Goal: Task Accomplishment & Management: Complete application form

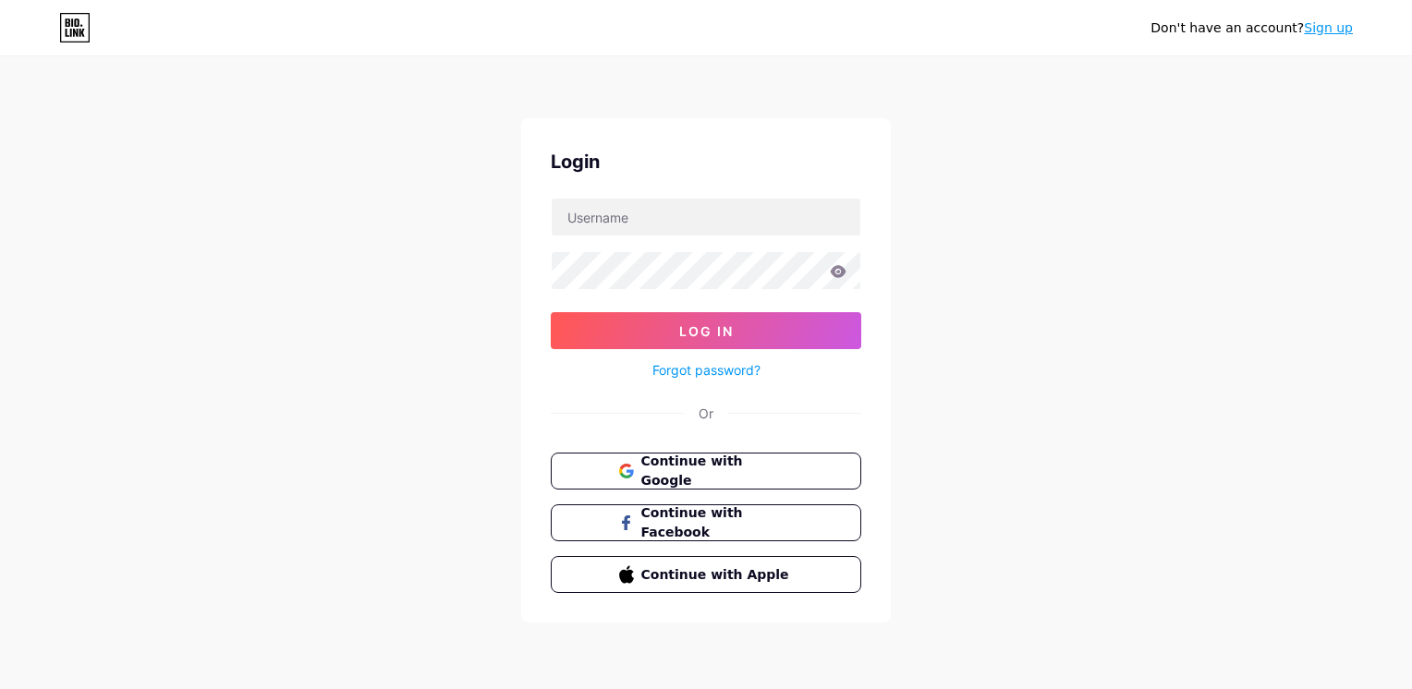
click at [739, 464] on span "Continue with Google" at bounding box center [717, 471] width 152 height 39
click at [665, 225] on input "text" at bounding box center [706, 217] width 309 height 37
click at [1338, 27] on link "Sign up" at bounding box center [1328, 27] width 49 height 15
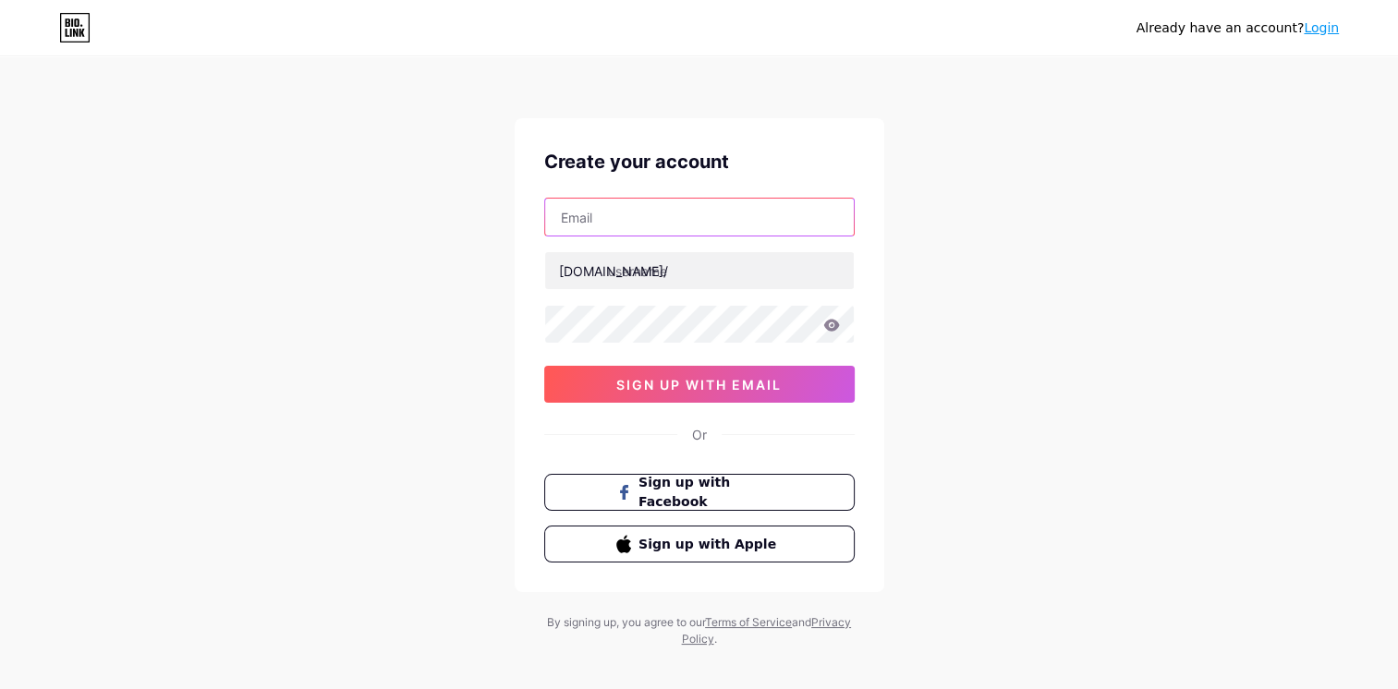
click at [639, 220] on input "text" at bounding box center [699, 217] width 309 height 37
type input "[PERSON_NAME][EMAIL_ADDRESS][DOMAIN_NAME]"
type input "sandyui"
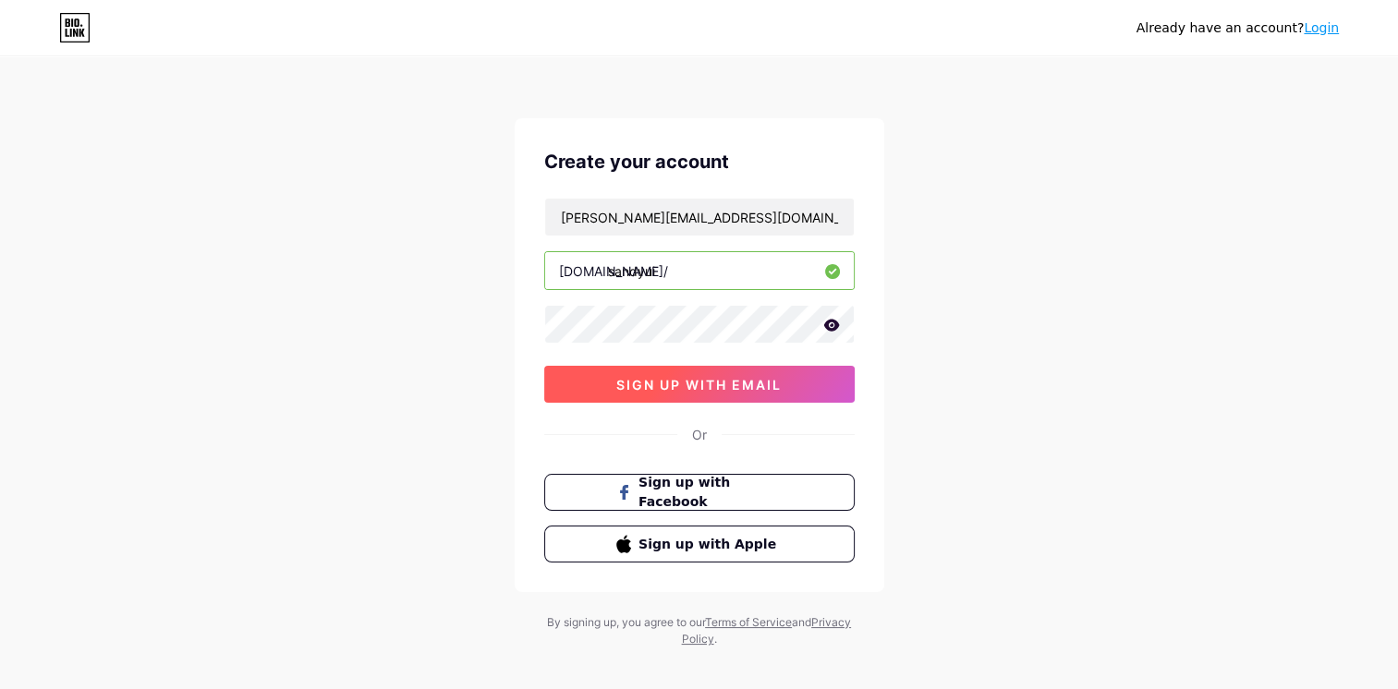
click at [779, 383] on span "sign up with email" at bounding box center [698, 385] width 165 height 16
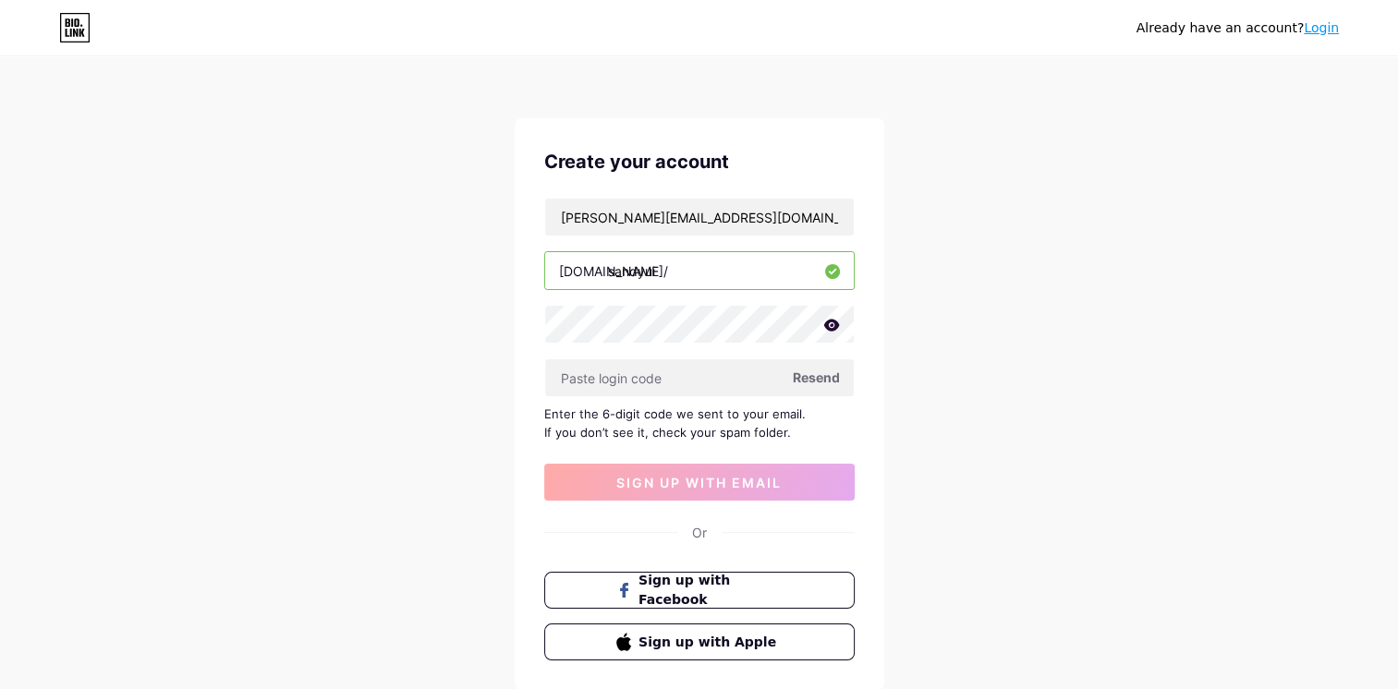
click at [821, 379] on span "Resend" at bounding box center [816, 377] width 47 height 19
drag, startPoint x: 758, startPoint y: 220, endPoint x: 521, endPoint y: 207, distance: 236.9
click at [521, 207] on div "Create your account [PERSON_NAME][EMAIL_ADDRESS][DOMAIN_NAME] [DOMAIN_NAME]/ sa…" at bounding box center [700, 404] width 370 height 572
click at [684, 373] on input "text" at bounding box center [699, 377] width 309 height 37
paste input "786332"
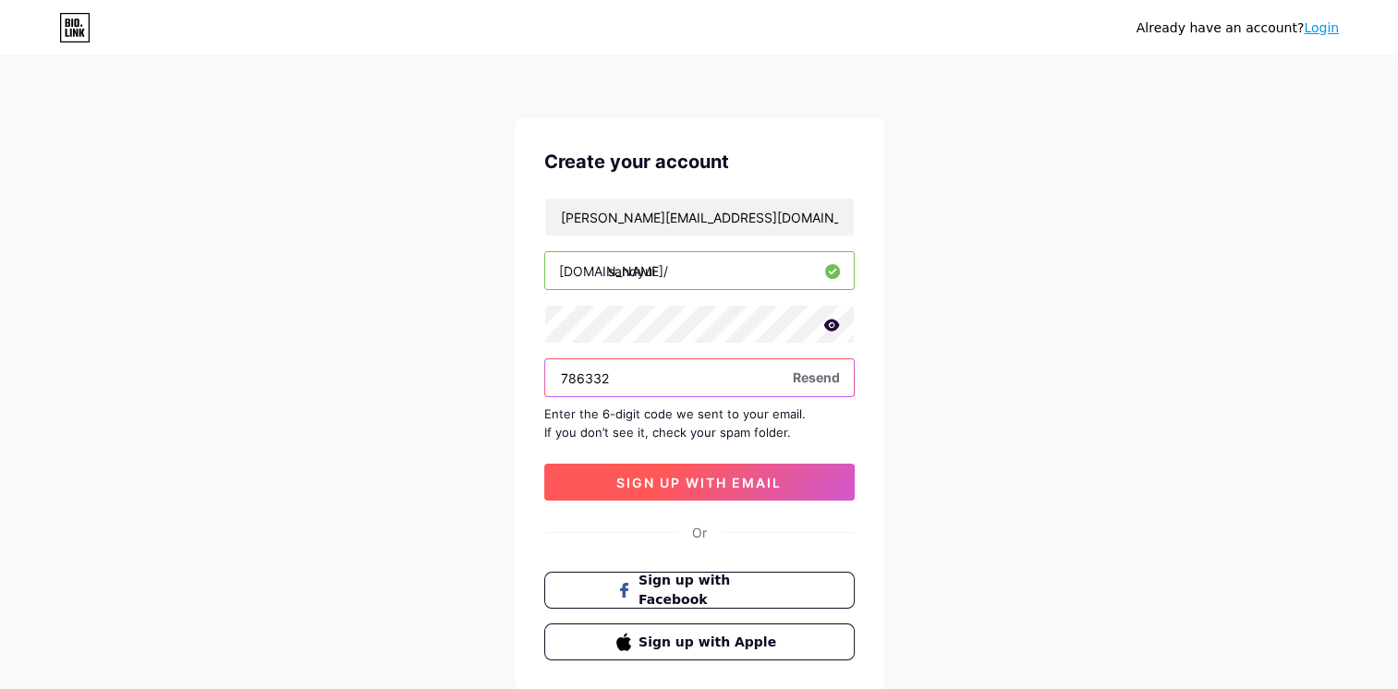
type input "786332"
click at [736, 486] on span "sign up with email" at bounding box center [698, 483] width 165 height 16
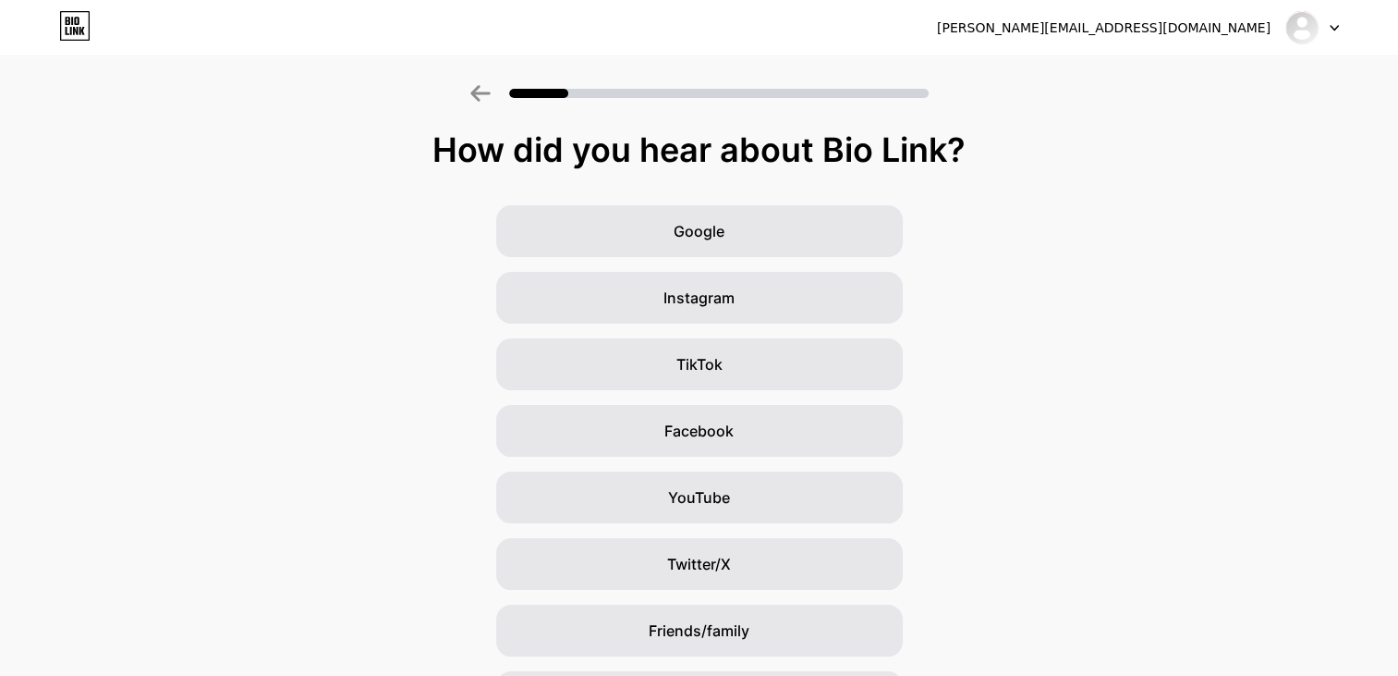
scroll to position [121, 0]
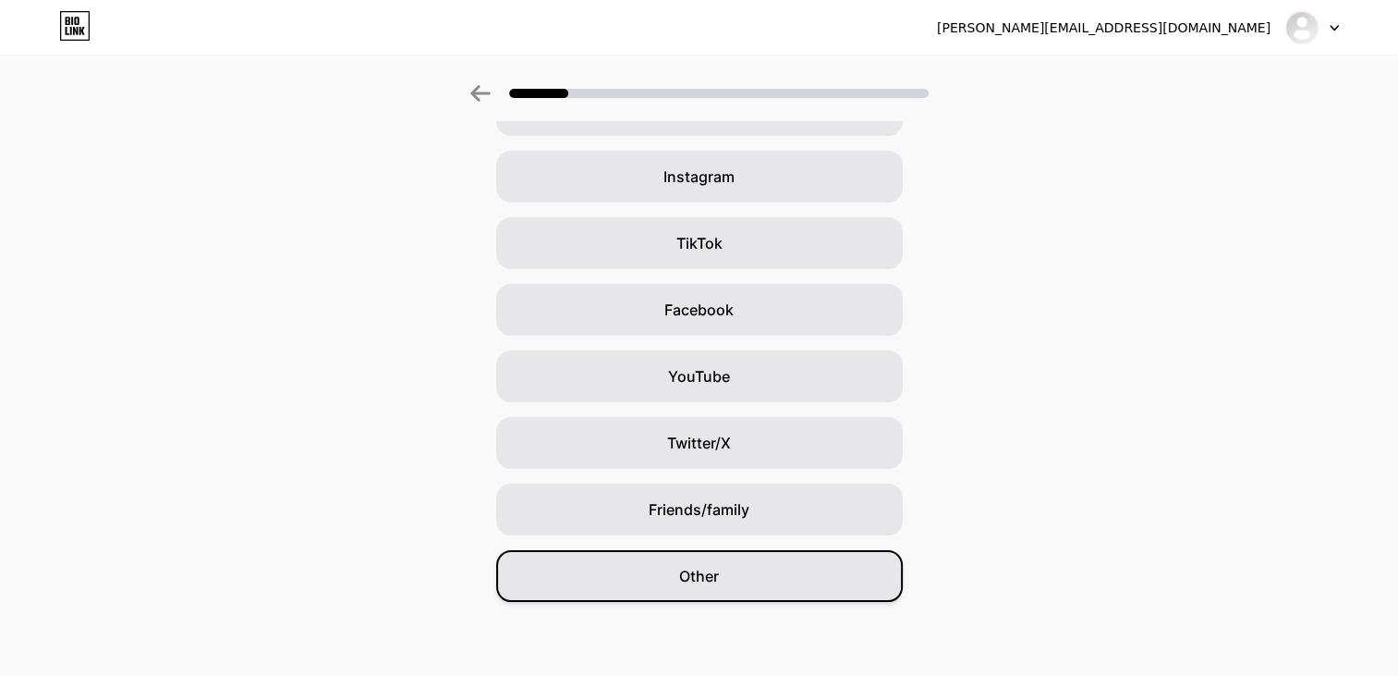
click at [772, 564] on div "Other" at bounding box center [699, 576] width 407 height 52
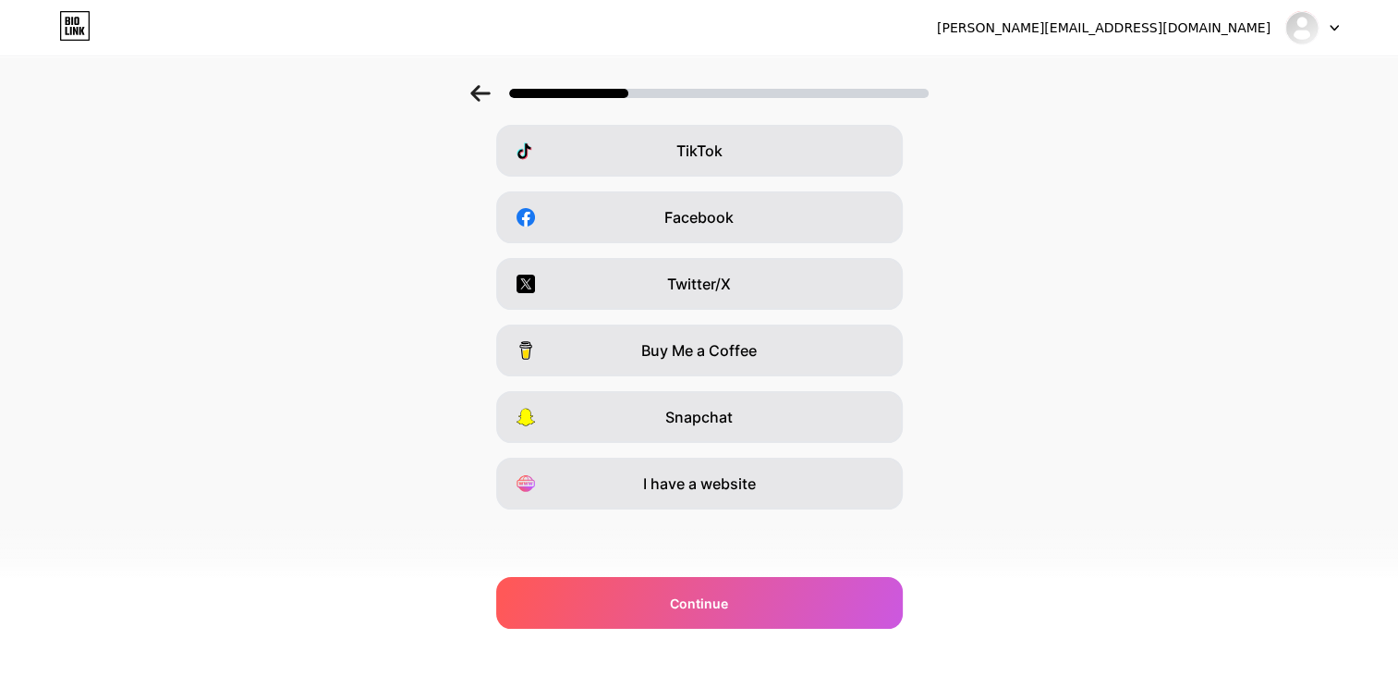
scroll to position [0, 0]
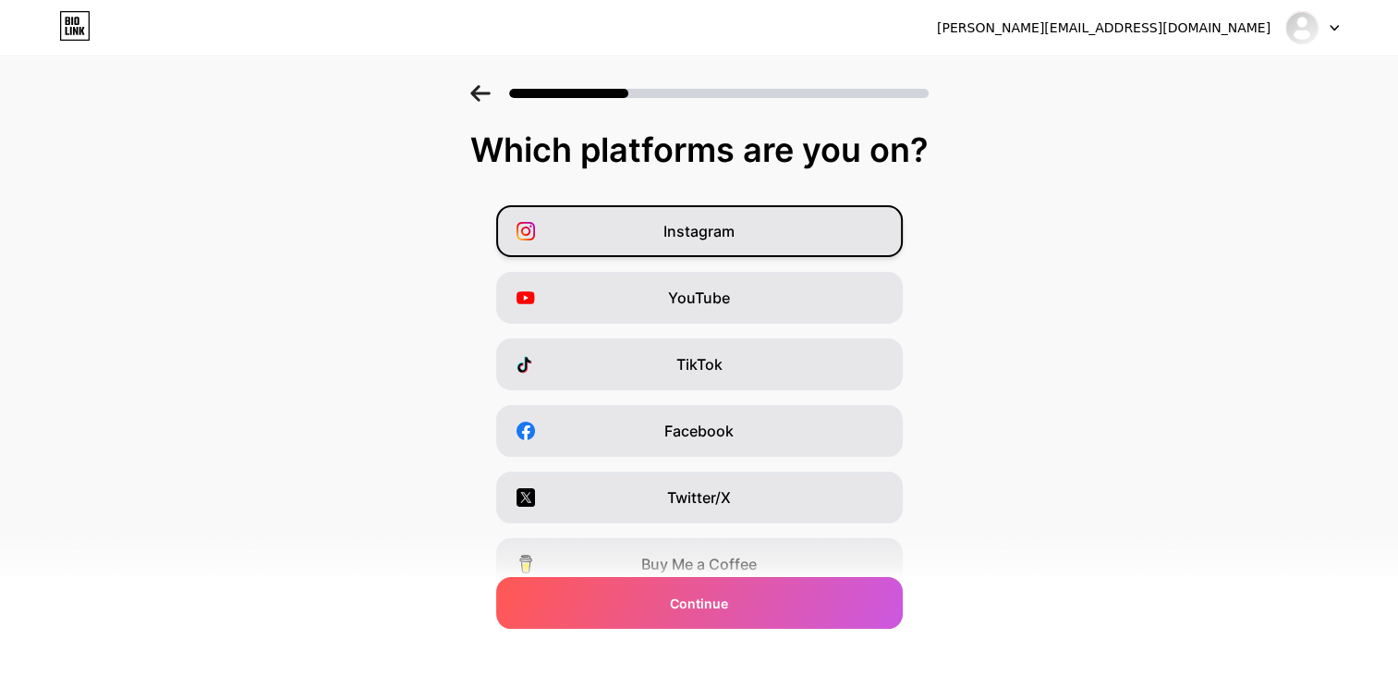
click at [735, 231] on span "Instagram" at bounding box center [699, 231] width 71 height 22
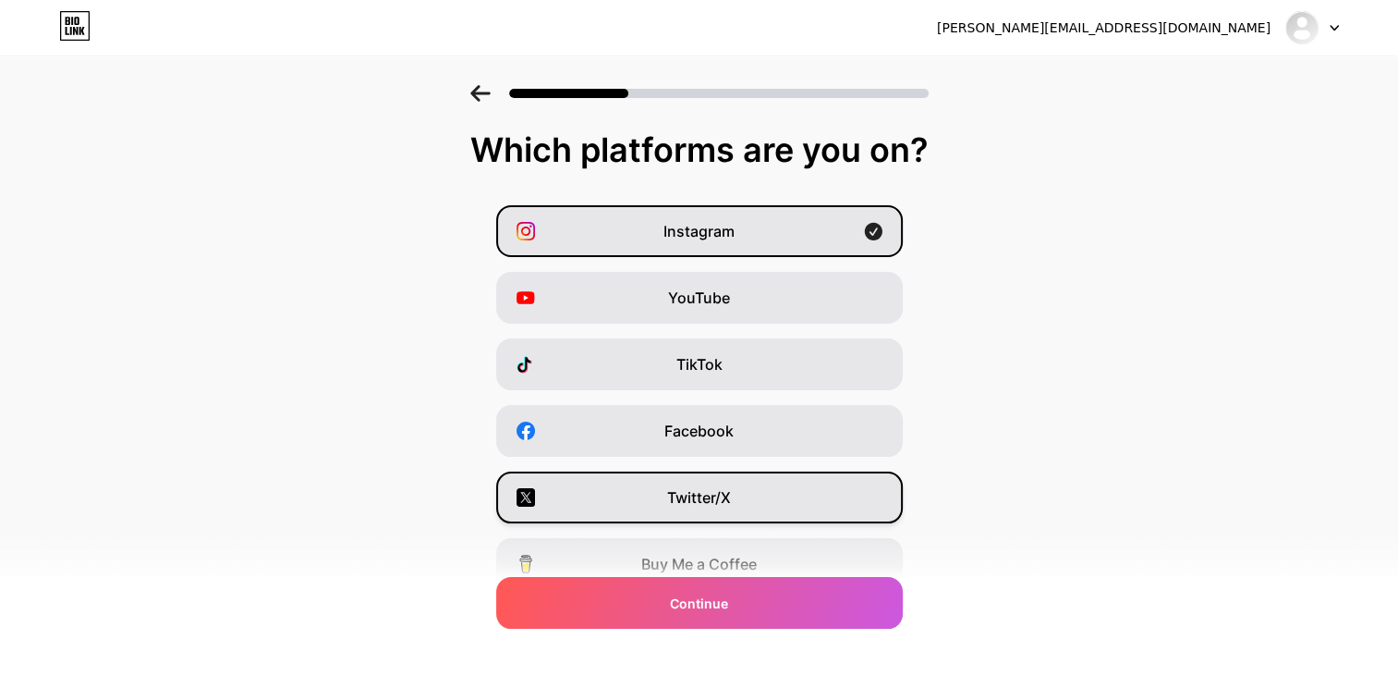
scroll to position [213, 0]
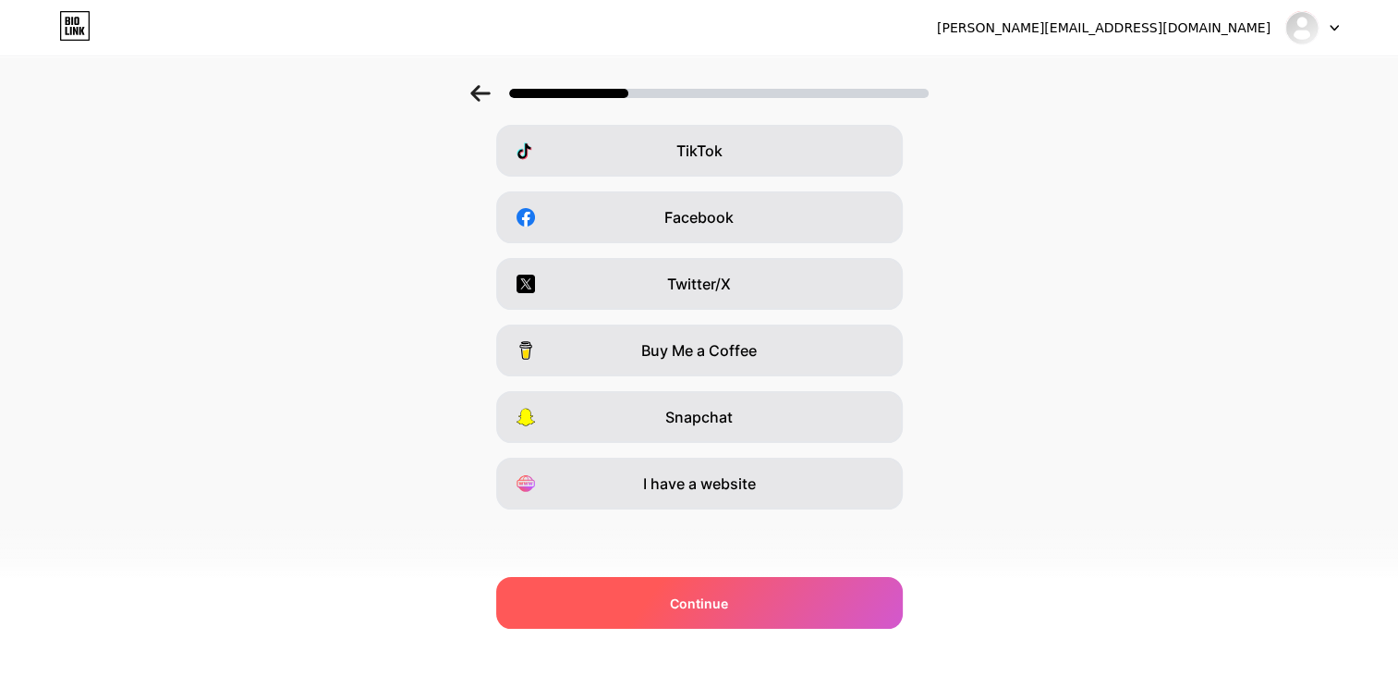
click at [748, 608] on div "Continue" at bounding box center [699, 603] width 407 height 52
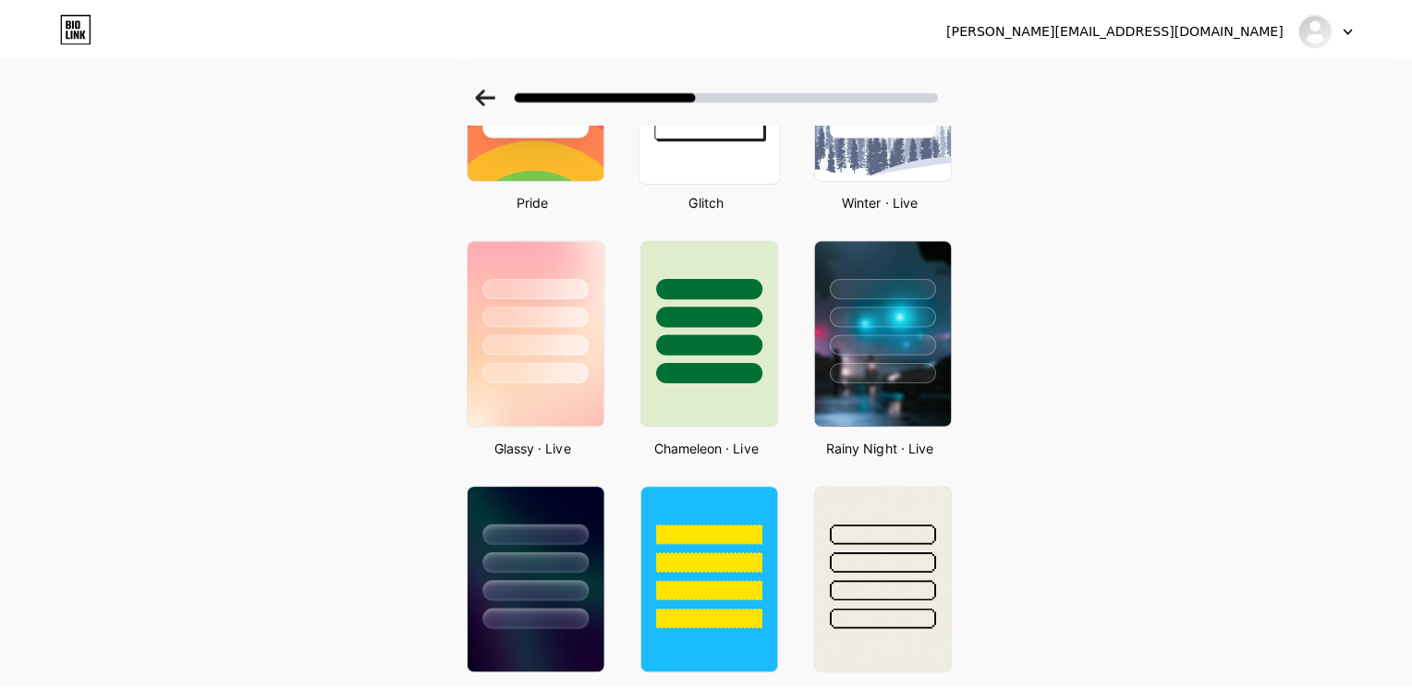
scroll to position [0, 0]
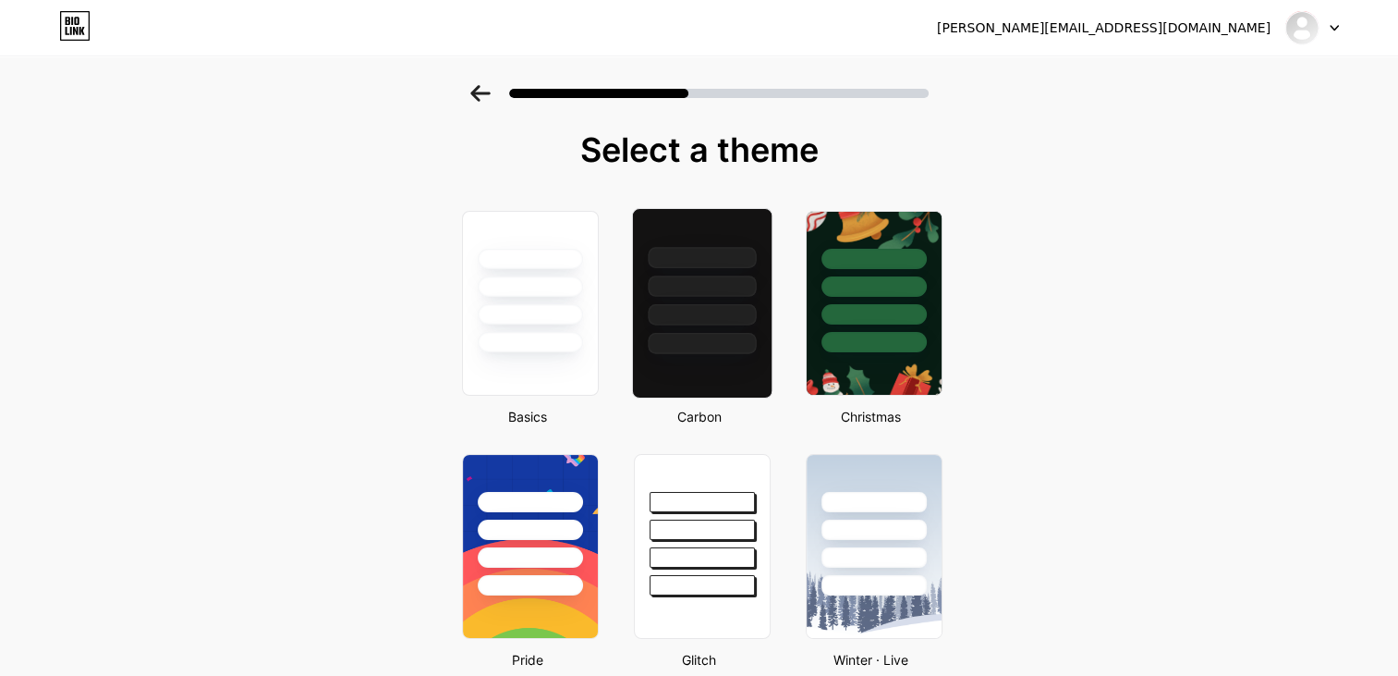
click at [737, 347] on div at bounding box center [702, 343] width 108 height 21
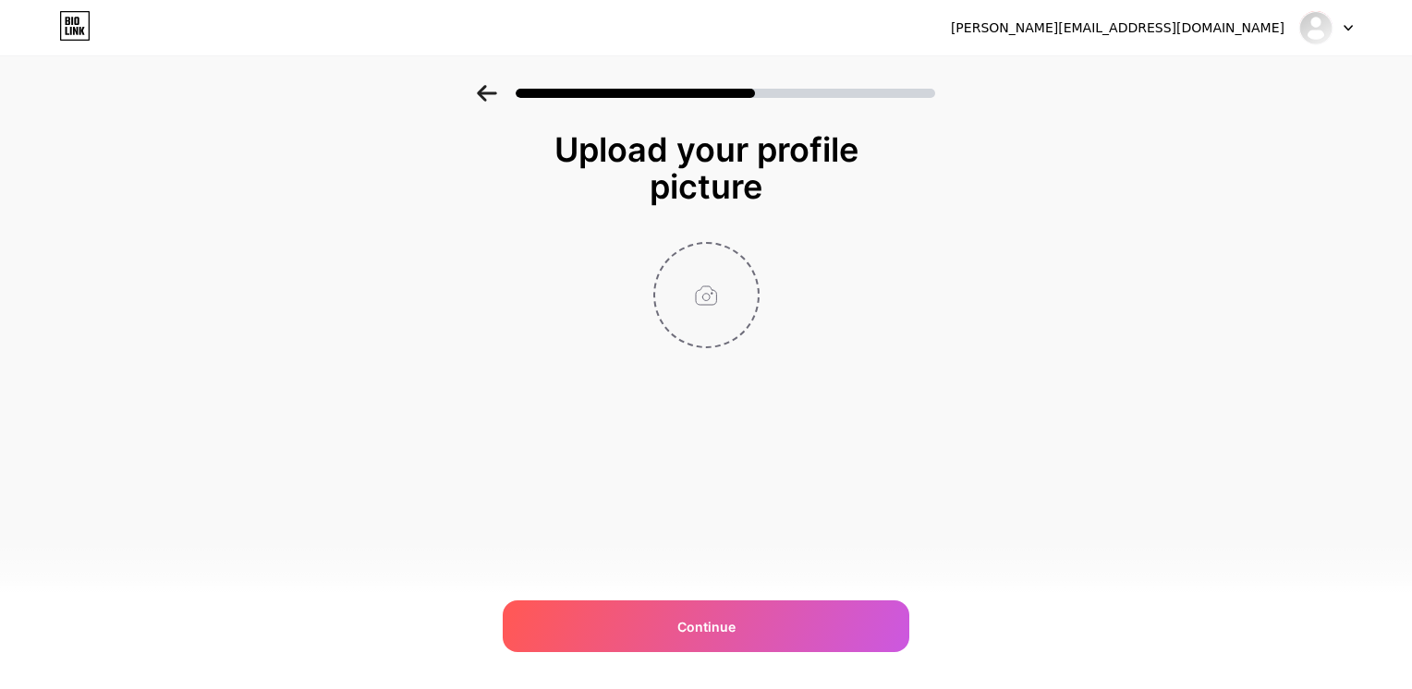
click at [725, 279] on input "file" at bounding box center [706, 295] width 103 height 103
type input "C:\fakepath\image.jpg"
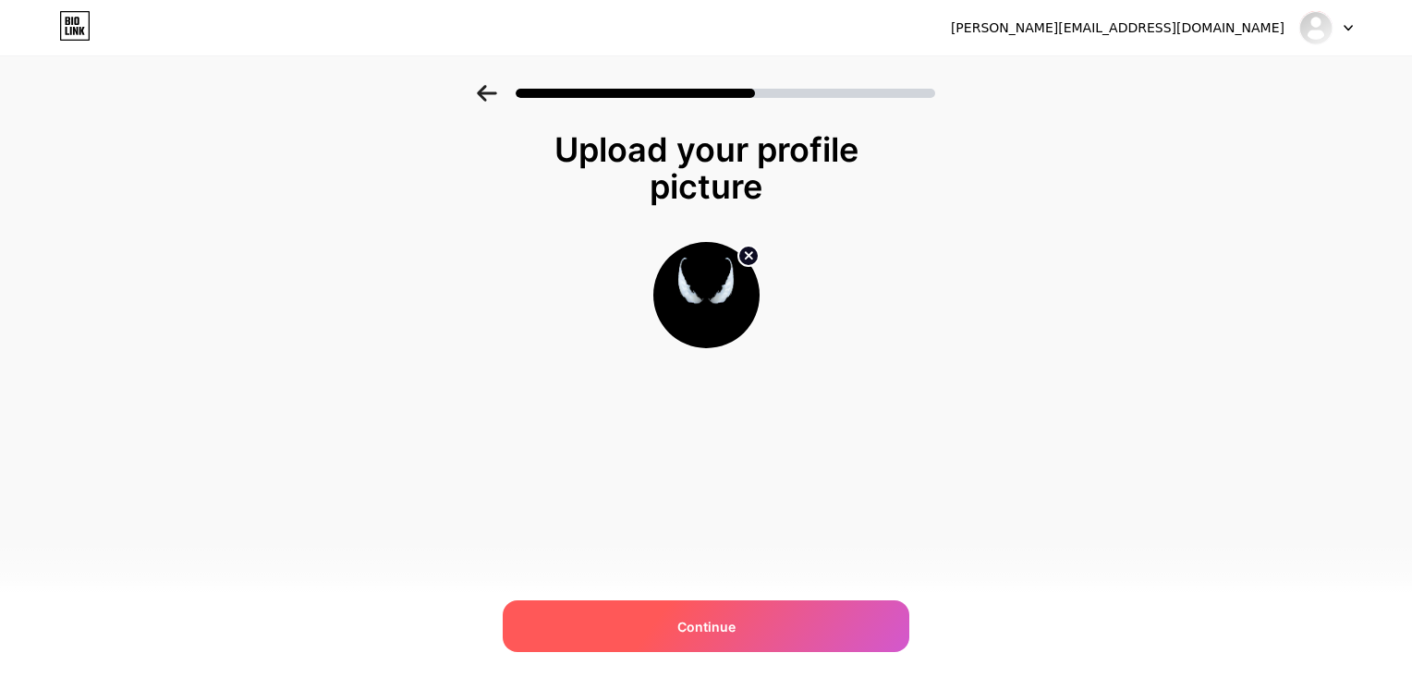
click at [782, 615] on div "Continue" at bounding box center [706, 627] width 407 height 52
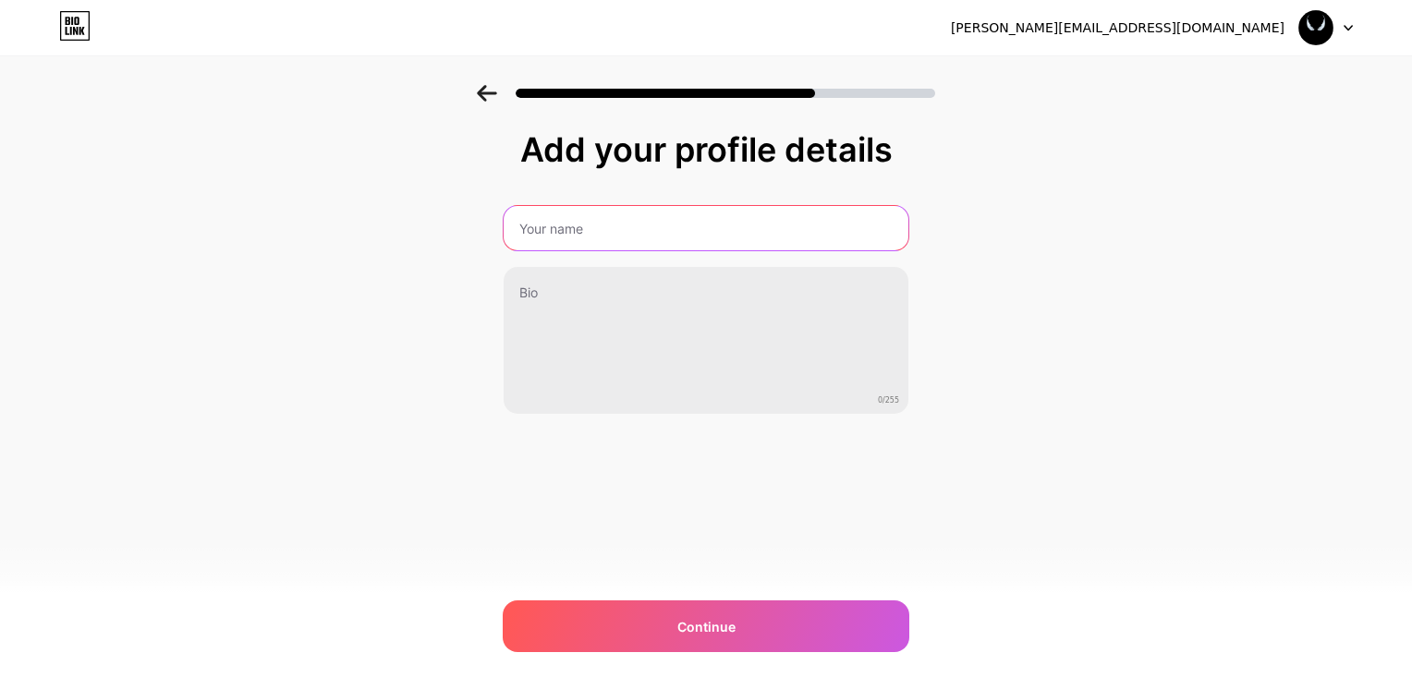
click at [571, 233] on input "text" at bounding box center [706, 228] width 405 height 44
type input "s"
type input "[PERSON_NAME]"
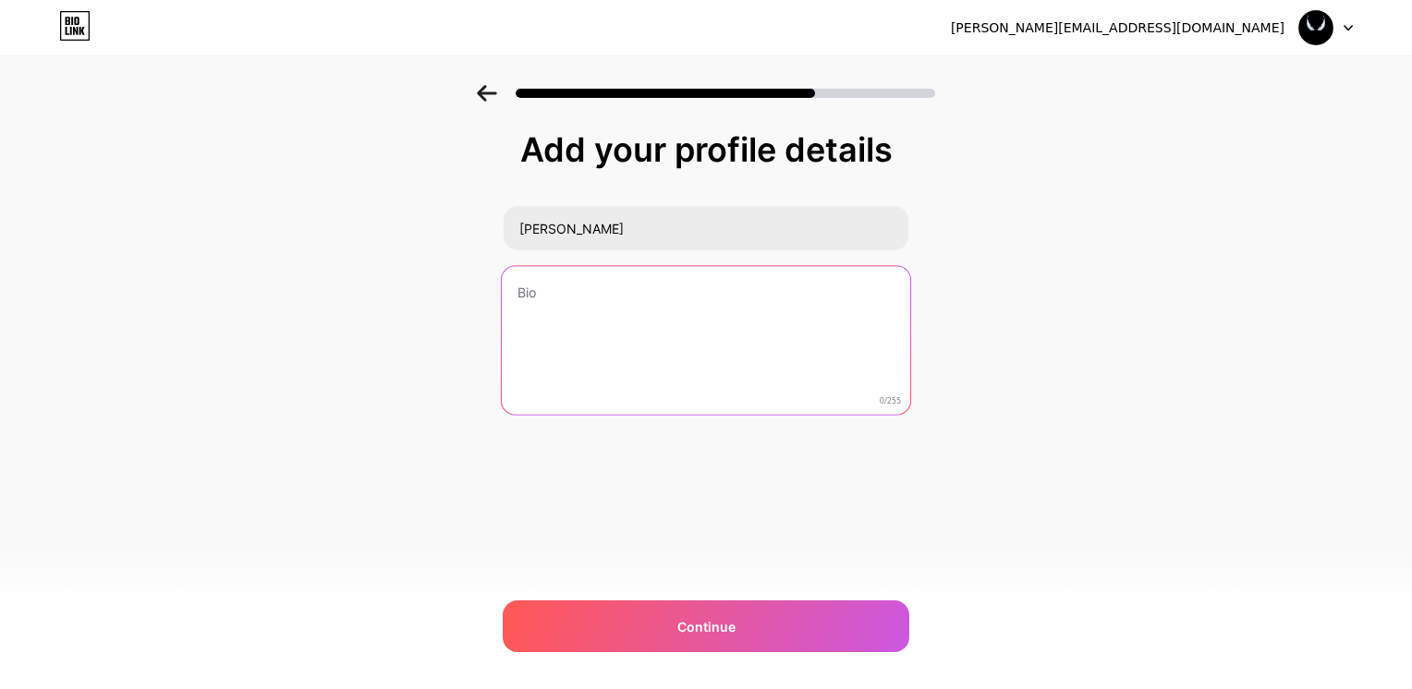
click at [621, 316] on textarea at bounding box center [706, 341] width 408 height 151
click at [625, 299] on textarea at bounding box center [706, 341] width 408 height 151
paste textarea "Still learning UI/UX design 🎨 | Beginner Currently exploring Figma, usability &…"
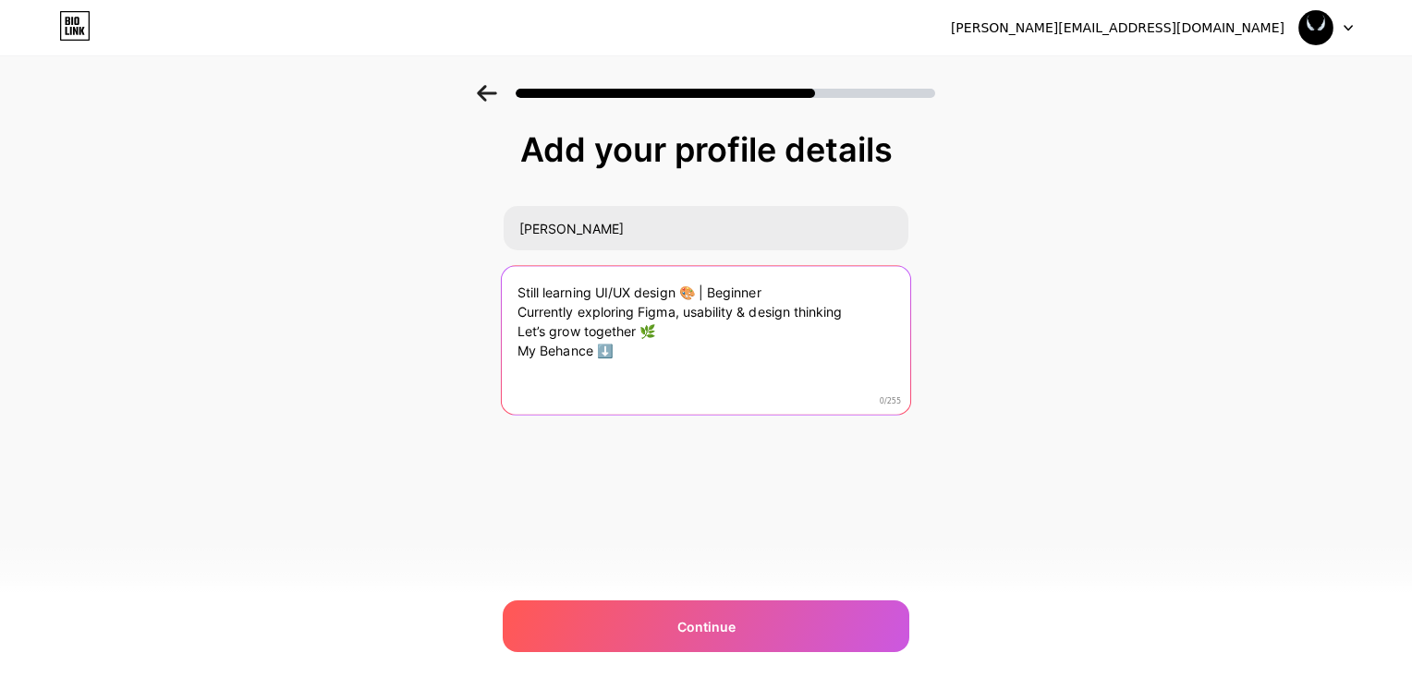
paste textarea "Still learning UI/UX design 🎨 | Beginner Currently exploring [GEOGRAPHIC_DATA],…"
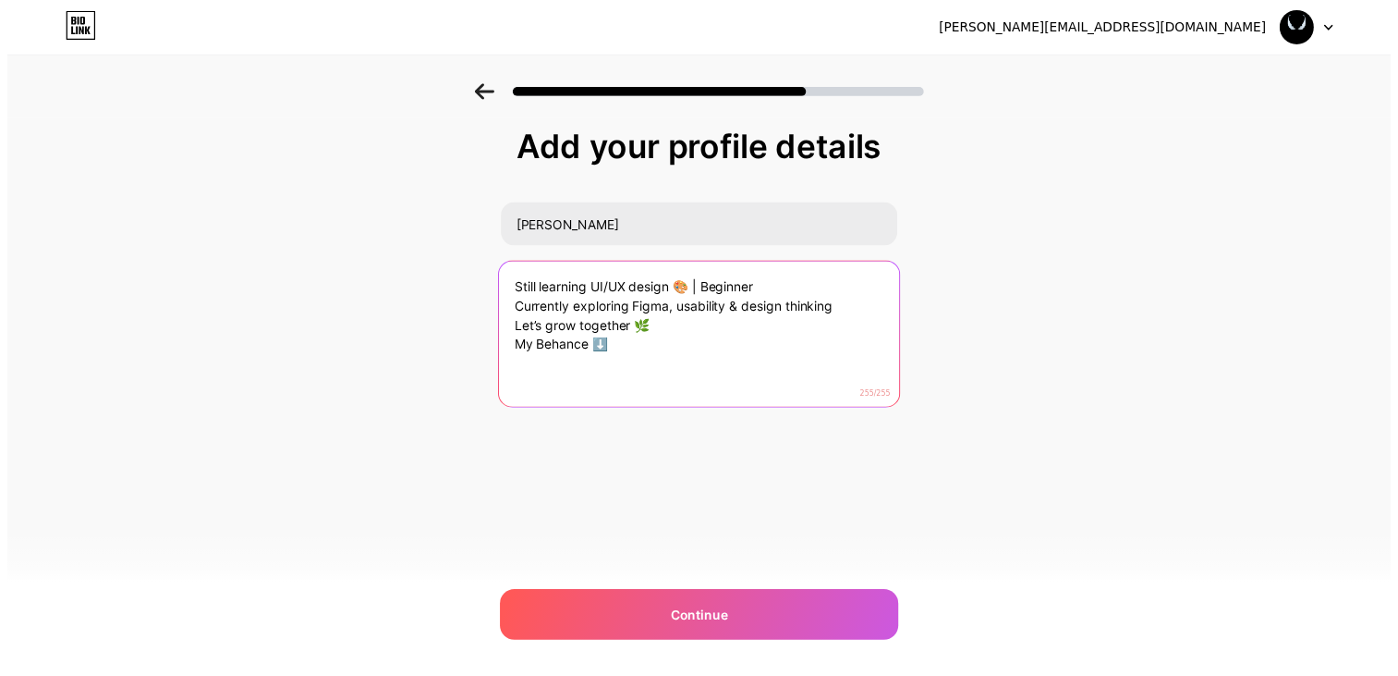
scroll to position [2, 0]
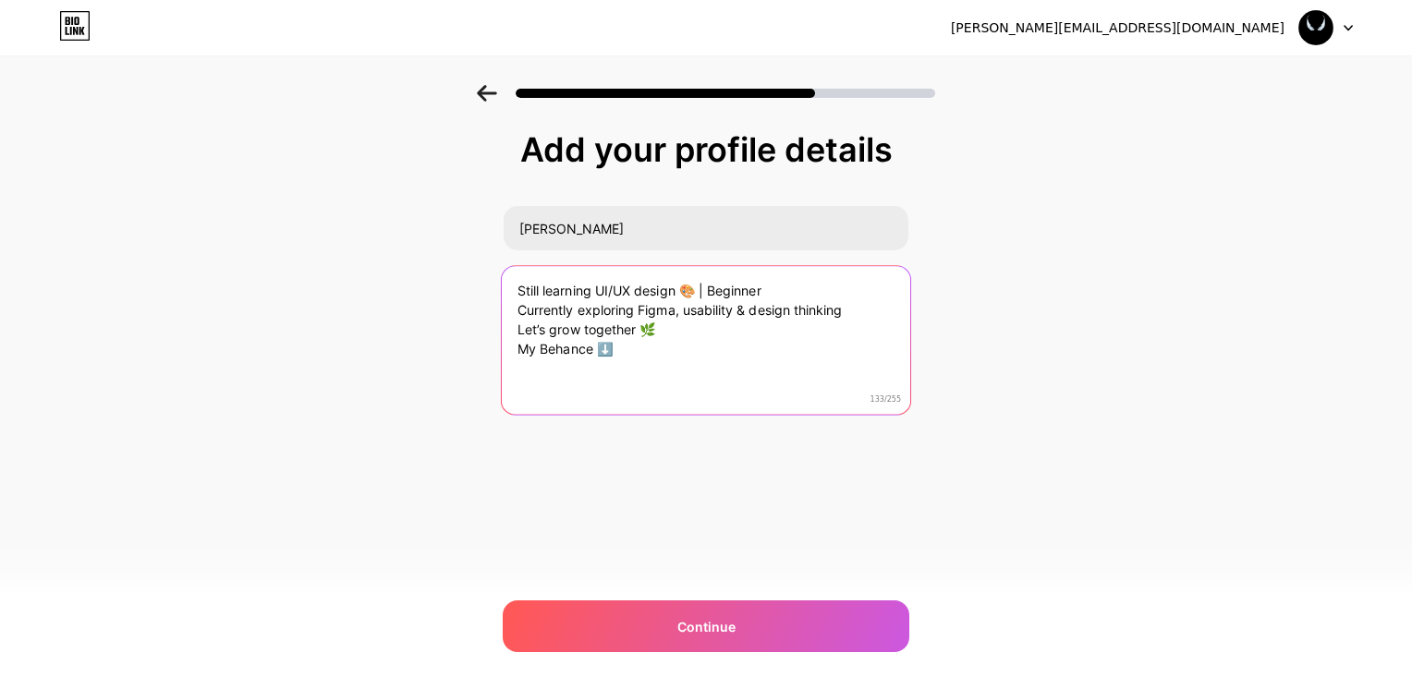
drag, startPoint x: 636, startPoint y: 346, endPoint x: 537, endPoint y: 347, distance: 98.9
click at [526, 343] on textarea "Still learning UI/UX design 🎨 | Beginner Currently exploring Figma, usability &…" at bounding box center [706, 339] width 408 height 151
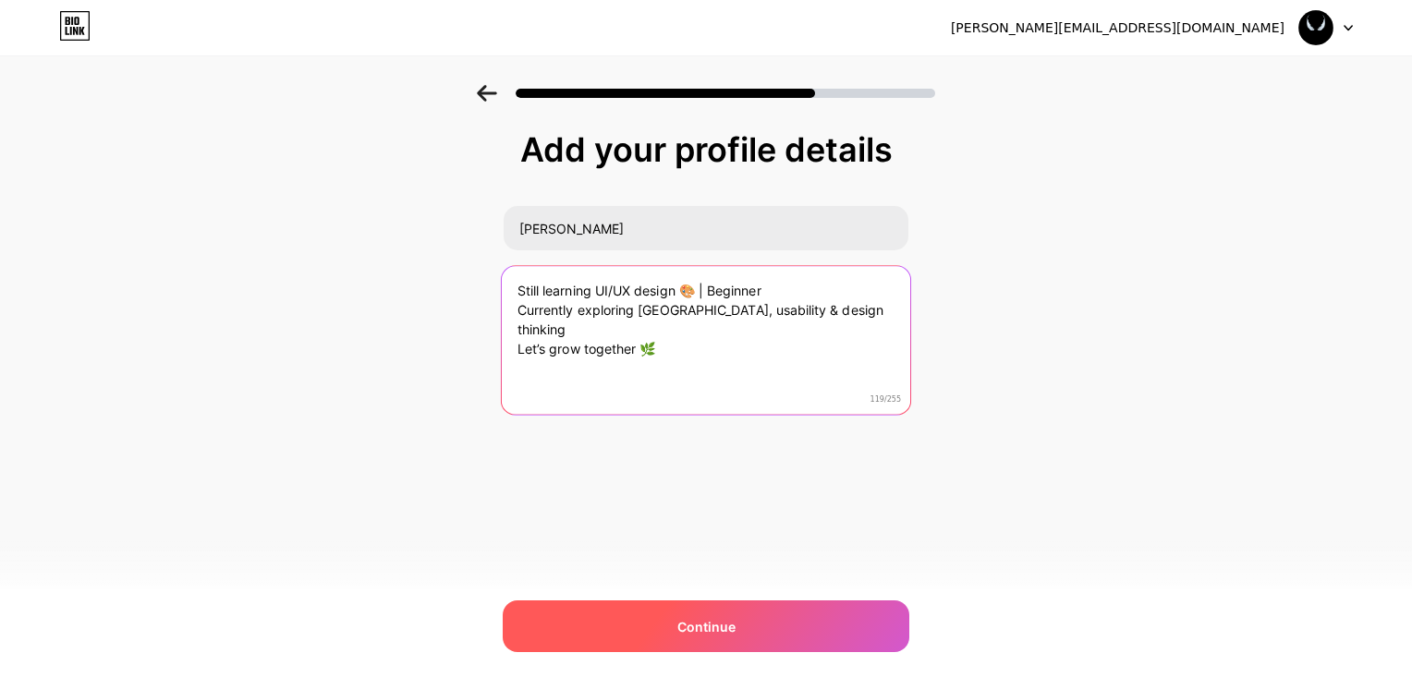
type textarea "Still learning UI/UX design 🎨 | Beginner Currently exploring [GEOGRAPHIC_DATA],…"
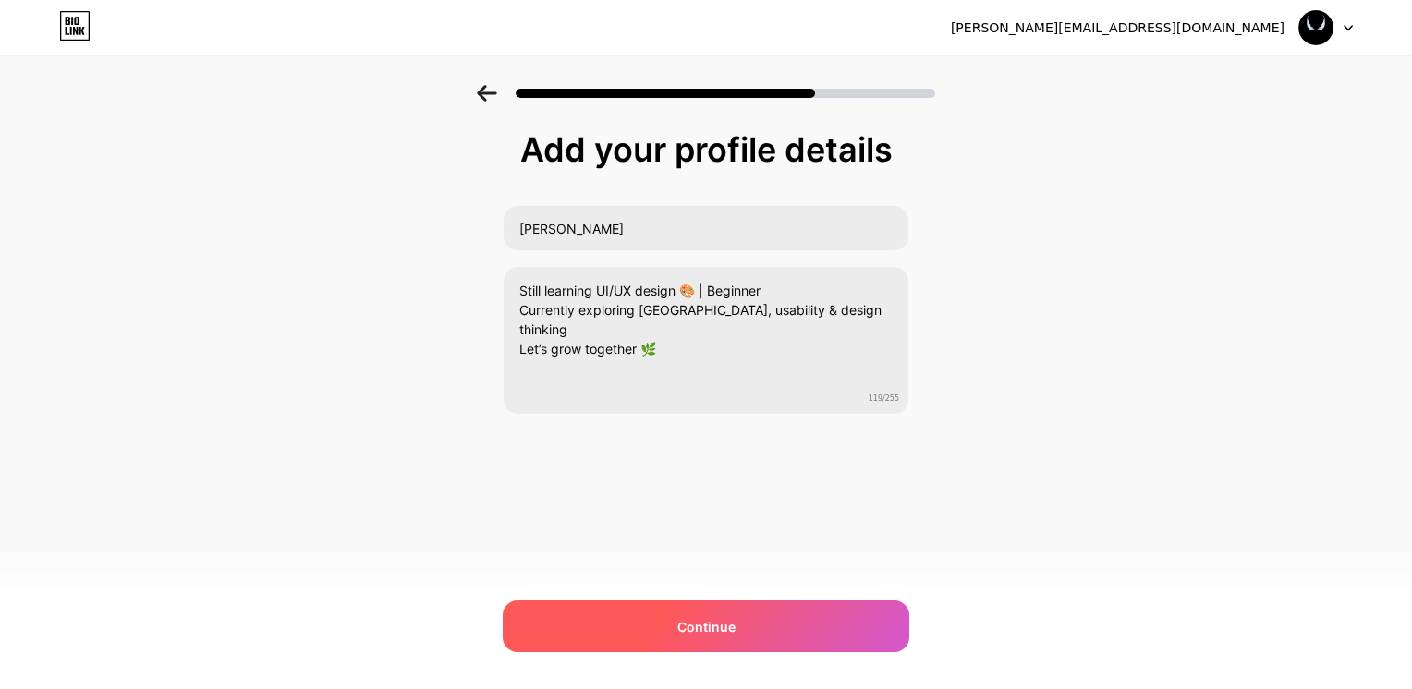
click at [771, 628] on div "Continue" at bounding box center [706, 627] width 407 height 52
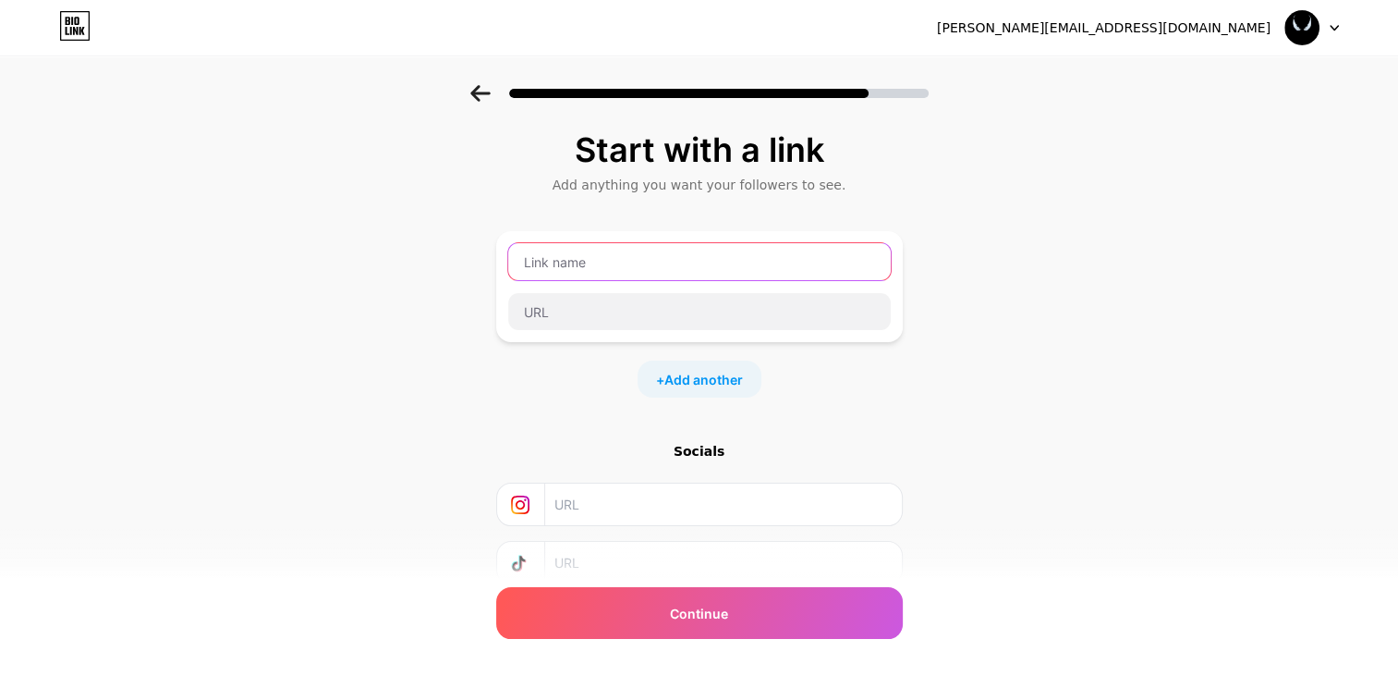
click at [611, 261] on input "text" at bounding box center [699, 261] width 383 height 37
type input "B"
type input "My Behance"
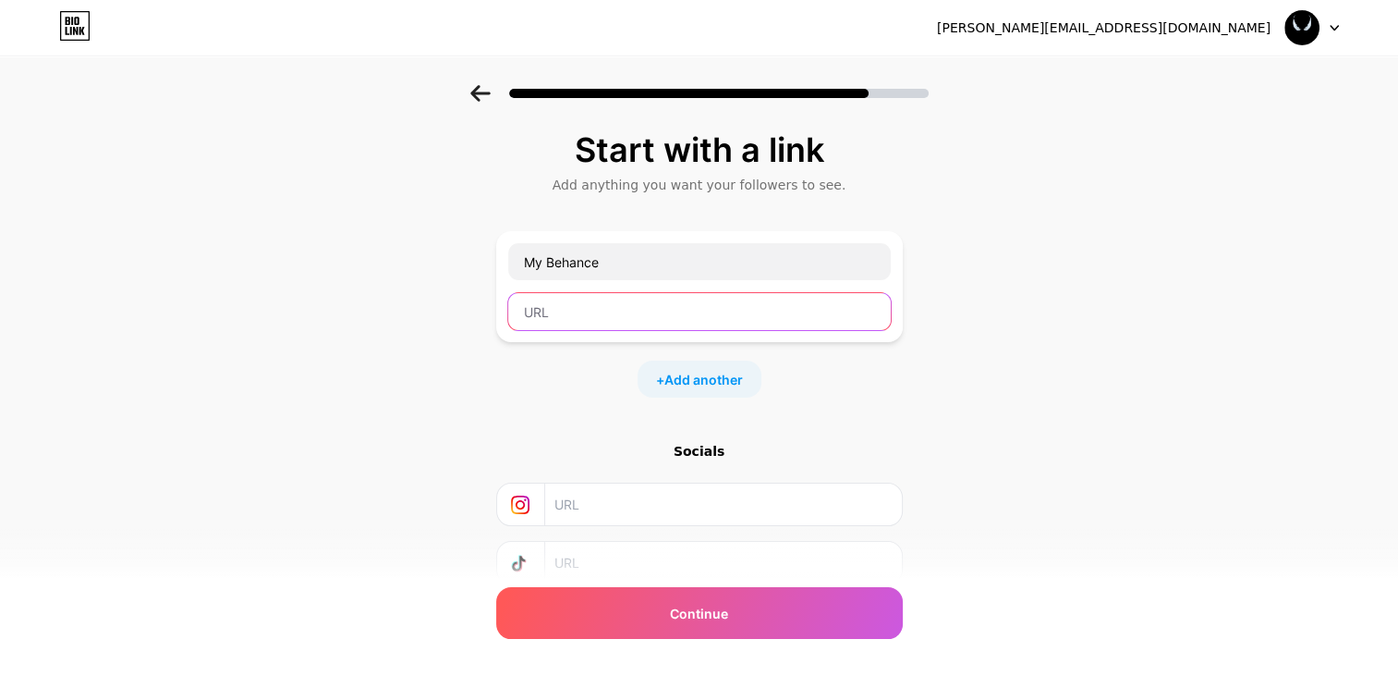
click at [622, 317] on input "text" at bounding box center [699, 311] width 383 height 37
paste input "[URL][DOMAIN_NAME]"
type input "[URL][DOMAIN_NAME]"
click at [718, 371] on span "Add another" at bounding box center [703, 379] width 79 height 19
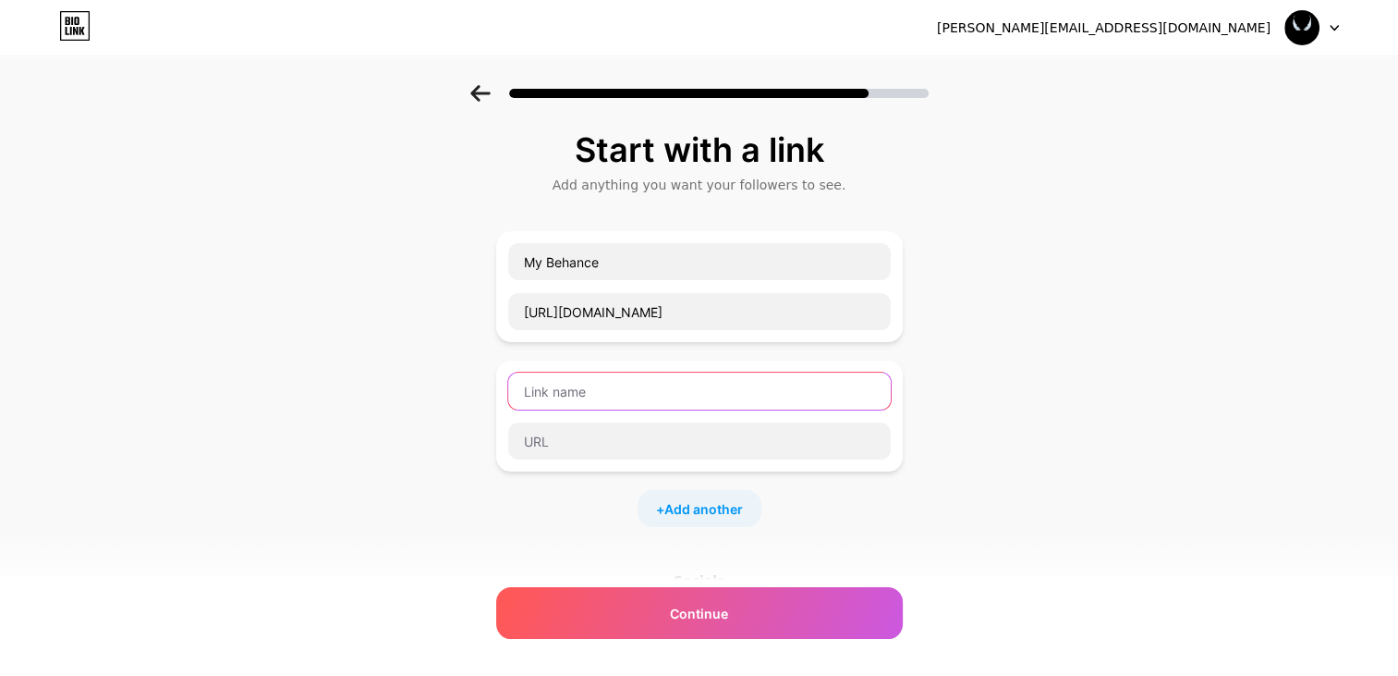
click at [688, 396] on input "text" at bounding box center [699, 390] width 383 height 37
type input "My Dribble"
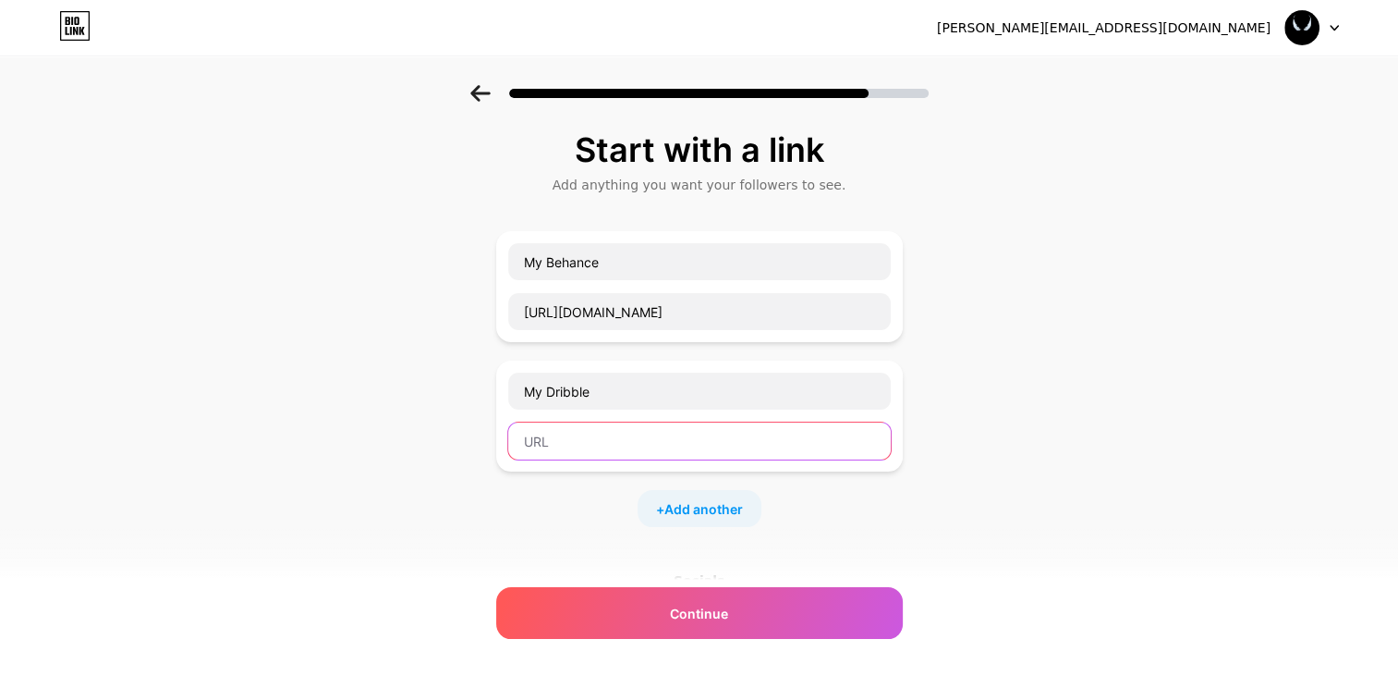
click at [585, 453] on input "text" at bounding box center [699, 440] width 383 height 37
click at [599, 444] on input "text" at bounding box center [699, 440] width 383 height 37
paste input "[URL][DOMAIN_NAME]"
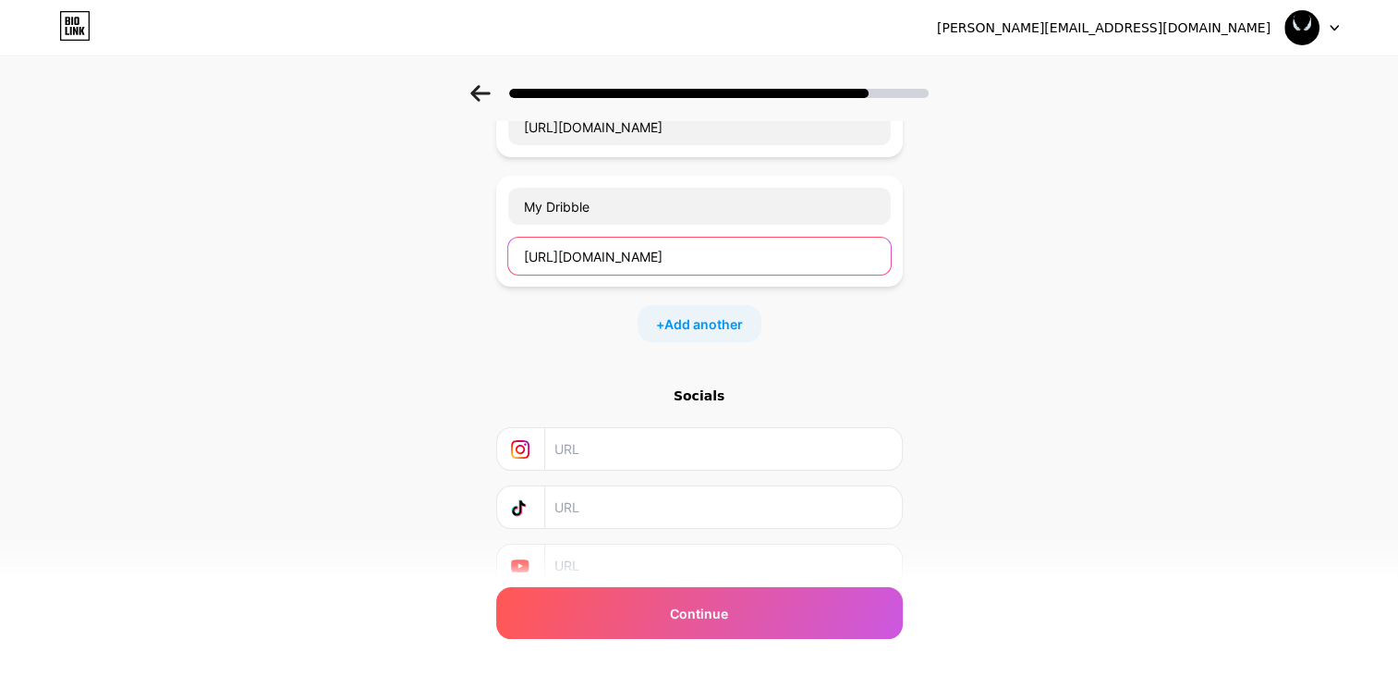
scroll to position [259, 0]
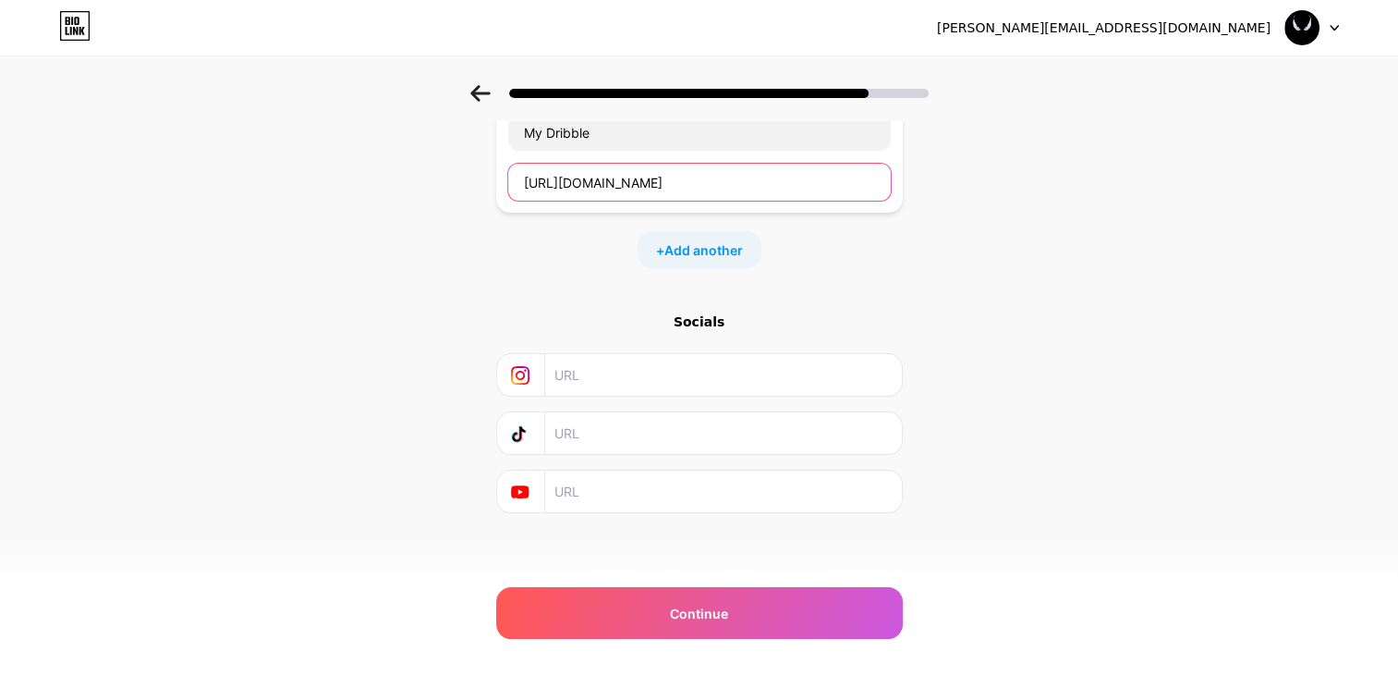
type input "[URL][DOMAIN_NAME]"
click at [667, 376] on input "text" at bounding box center [721, 375] width 335 height 42
paste input "[URL][DOMAIN_NAME][DOMAIN_NAME]"
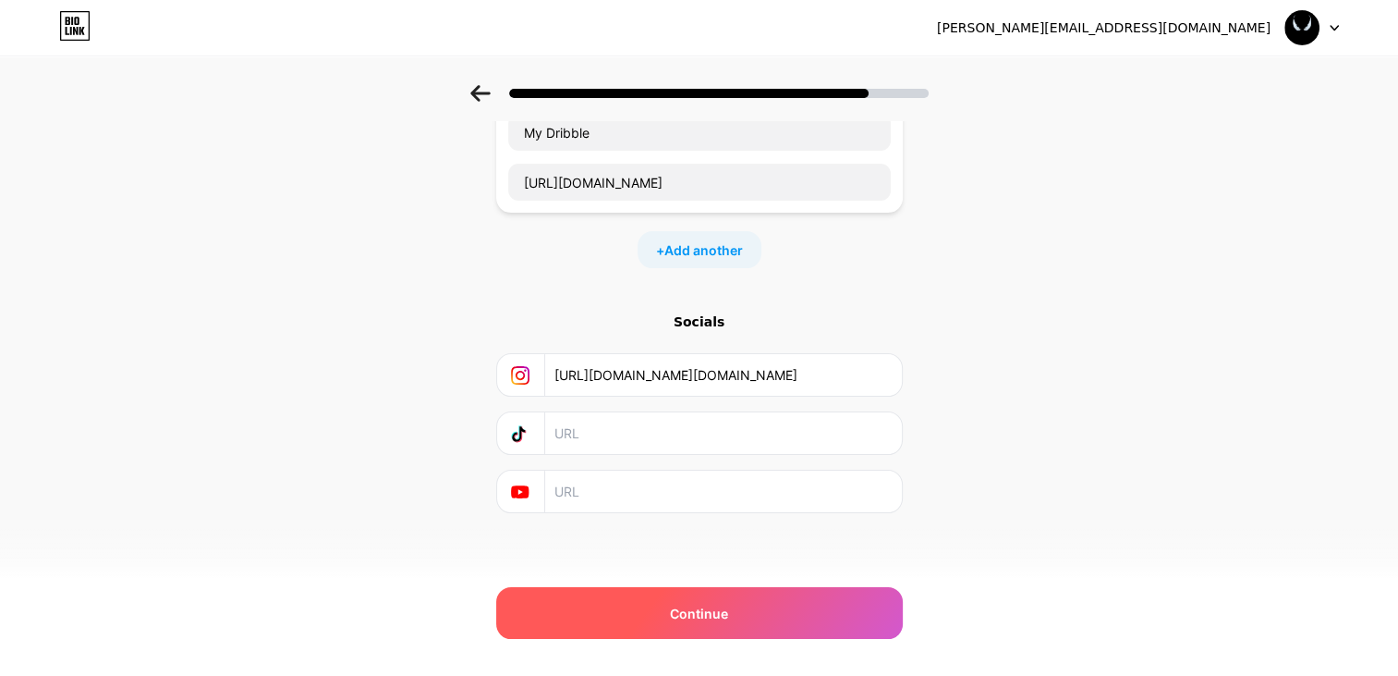
type input "[URL][DOMAIN_NAME][DOMAIN_NAME]"
click at [823, 611] on div "Continue" at bounding box center [699, 613] width 407 height 52
click at [708, 612] on span "Continue" at bounding box center [699, 612] width 58 height 19
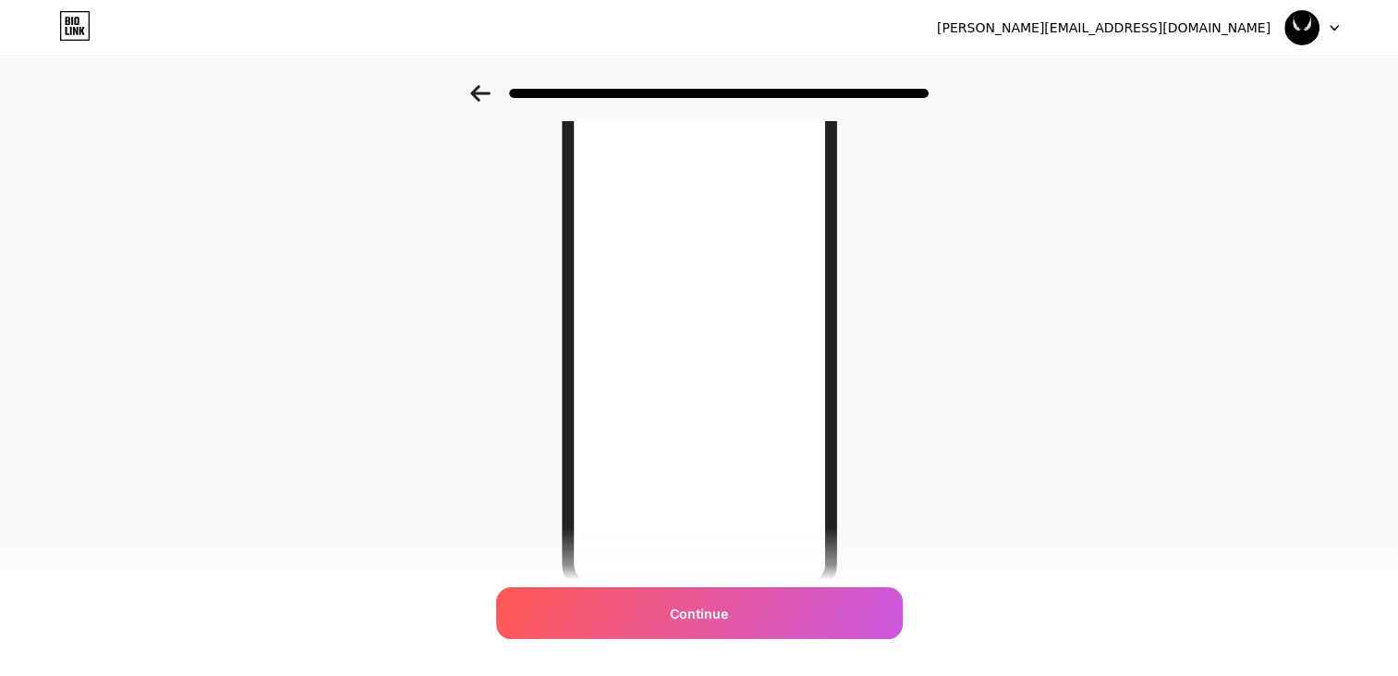
scroll to position [252, 0]
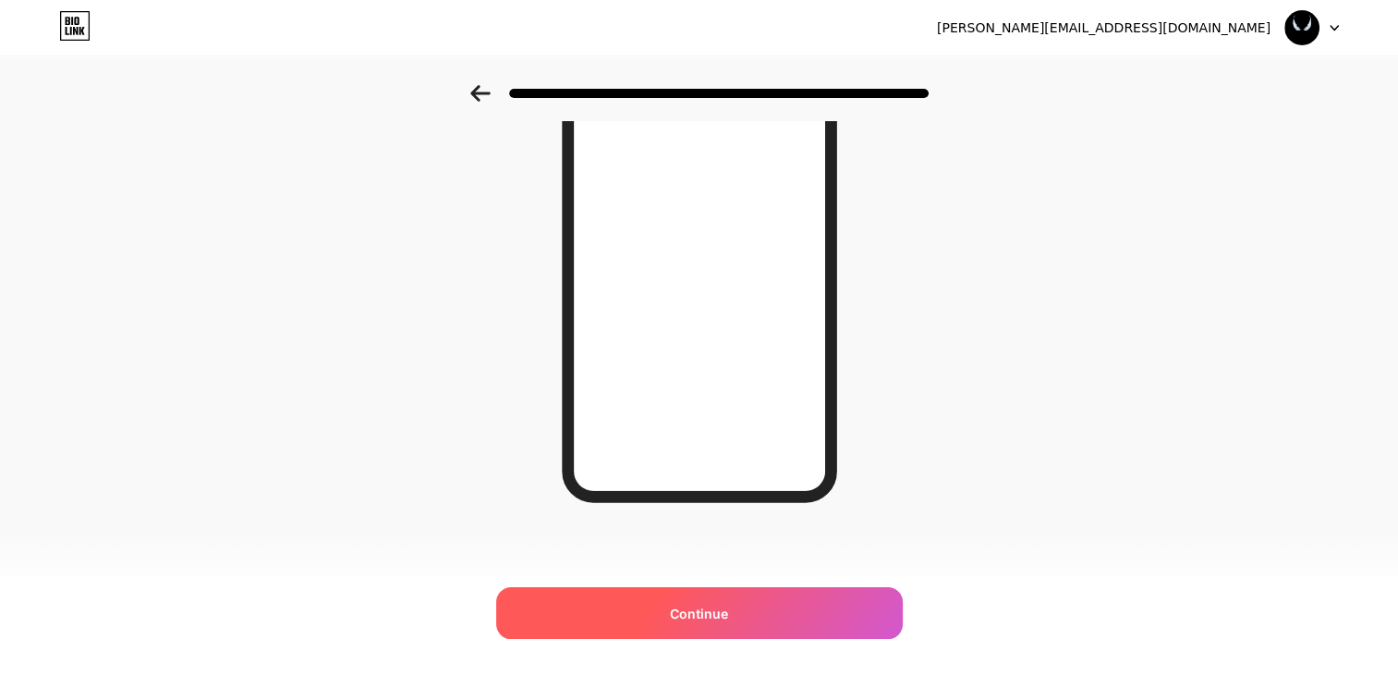
click at [681, 612] on span "Continue" at bounding box center [699, 612] width 58 height 19
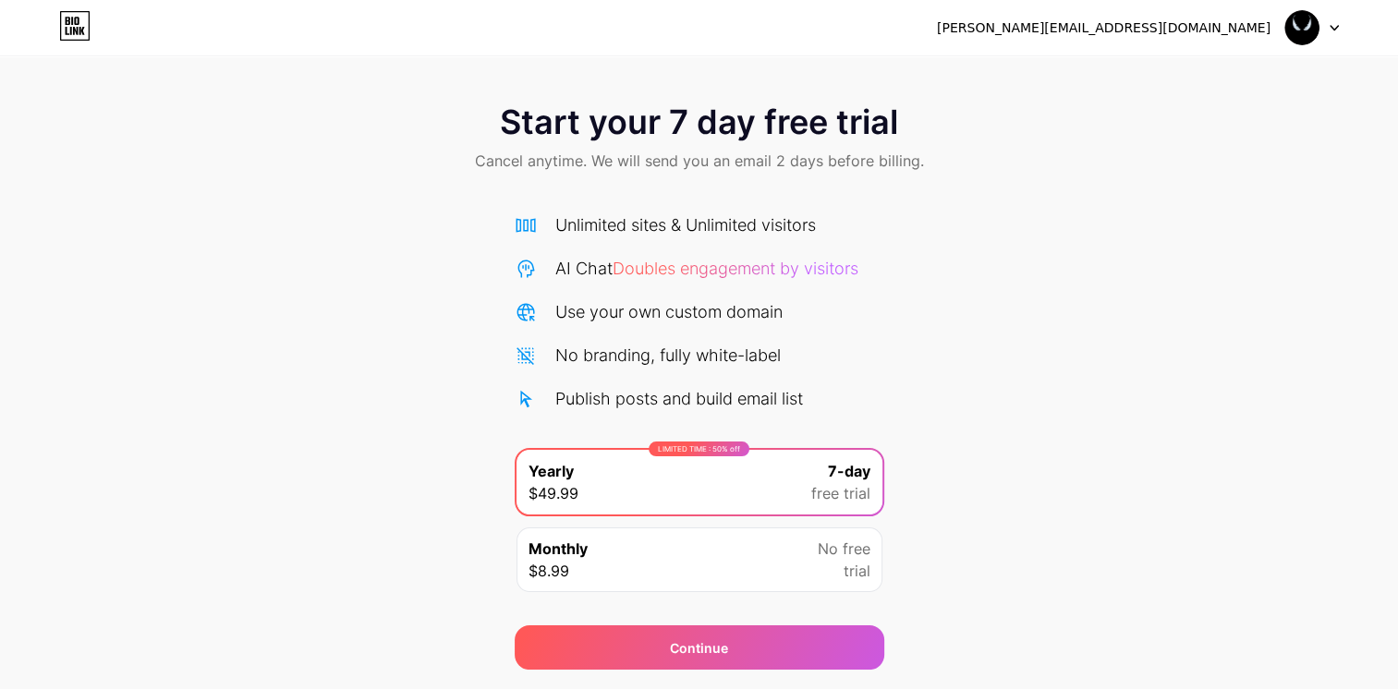
scroll to position [53, 0]
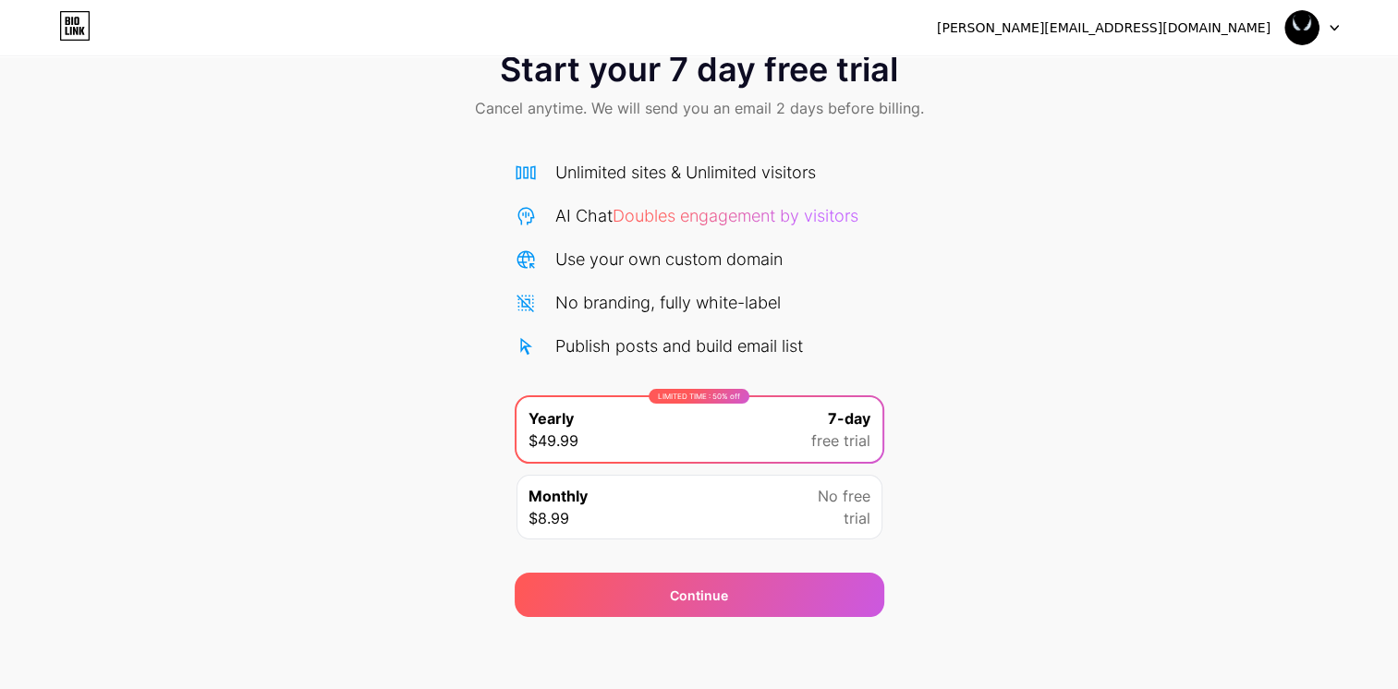
click at [67, 26] on icon at bounding box center [74, 26] width 31 height 30
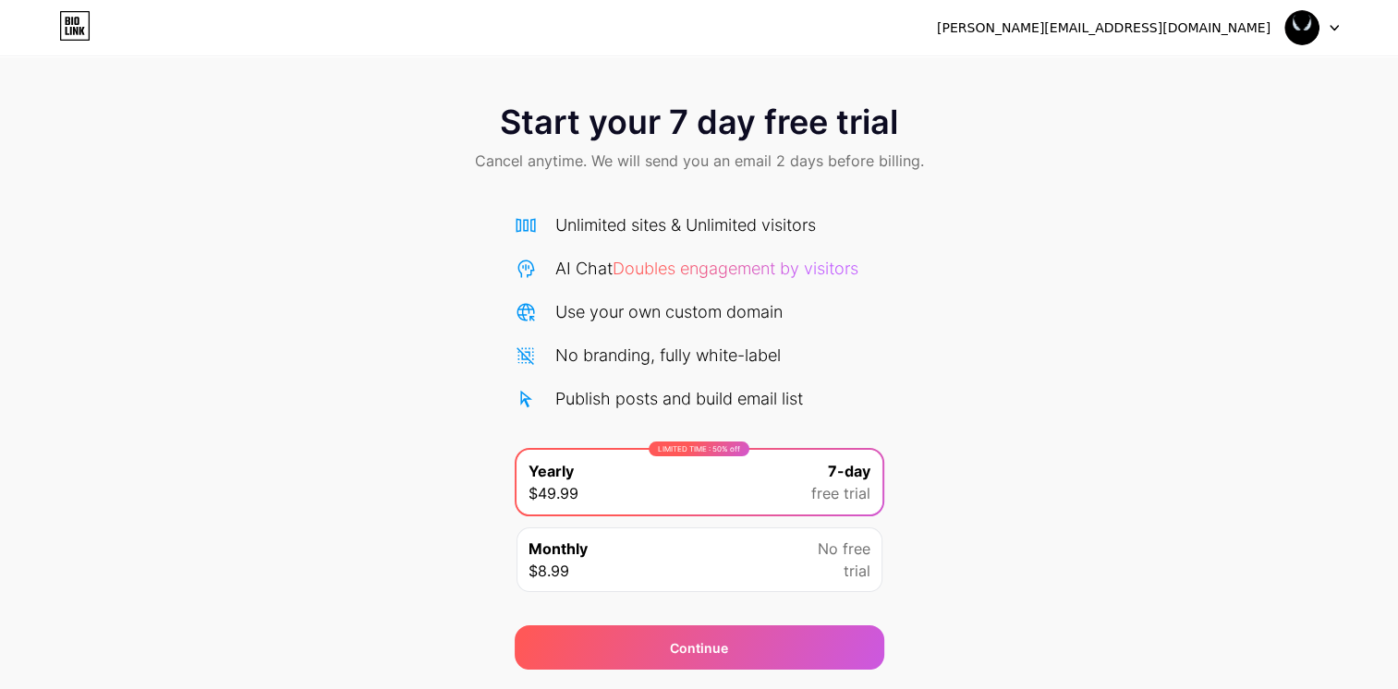
click at [703, 179] on div "Start your 7 day free trial Cancel anytime. We will send you an email 2 days be…" at bounding box center [699, 139] width 1398 height 109
click at [1340, 25] on div "[PERSON_NAME][EMAIL_ADDRESS][DOMAIN_NAME] Logout" at bounding box center [699, 27] width 1398 height 33
click at [1325, 27] on div at bounding box center [1312, 27] width 54 height 33
click at [1021, 289] on div "Start your 7 day free trial Cancel anytime. We will send you an email 2 days be…" at bounding box center [699, 377] width 1398 height 585
